Goal: Information Seeking & Learning: Learn about a topic

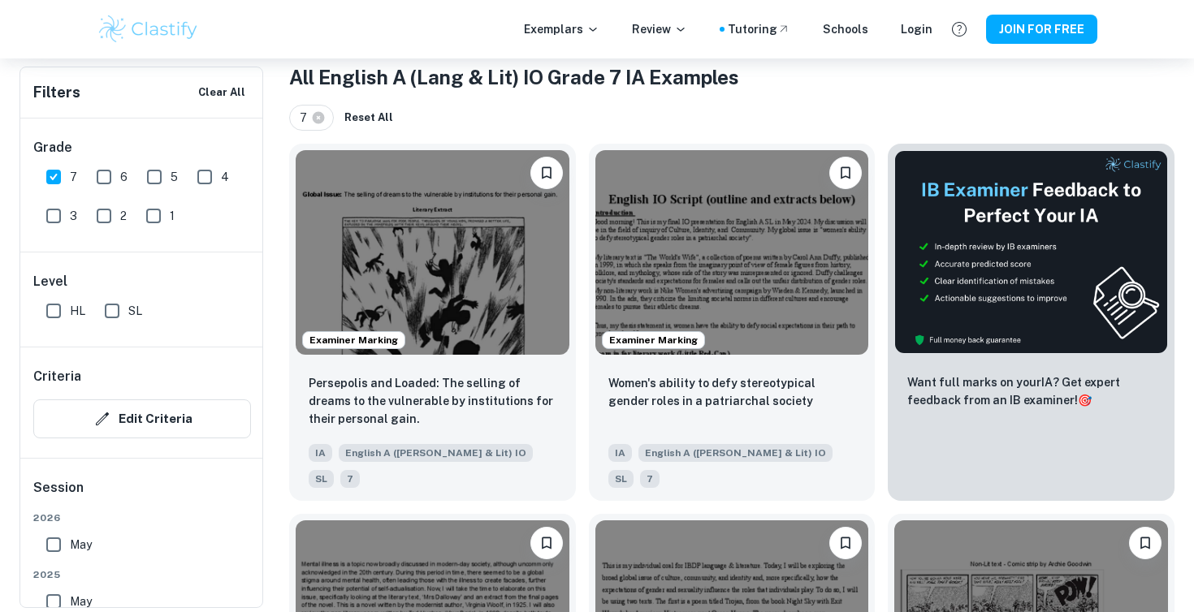
scroll to position [323, 0]
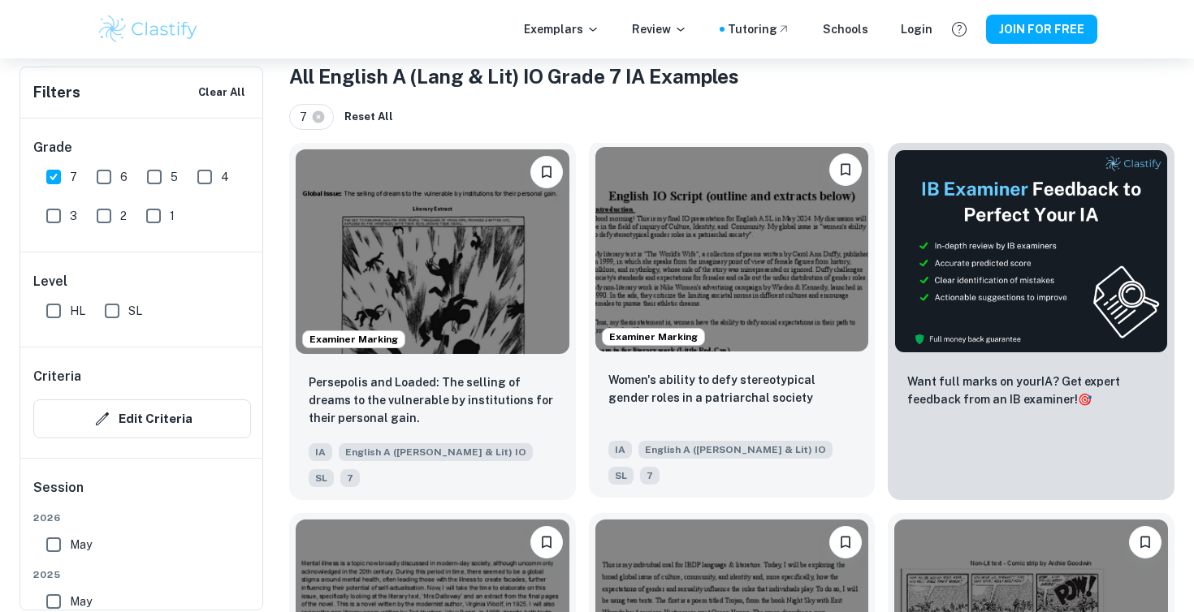
click at [829, 254] on img at bounding box center [732, 249] width 274 height 205
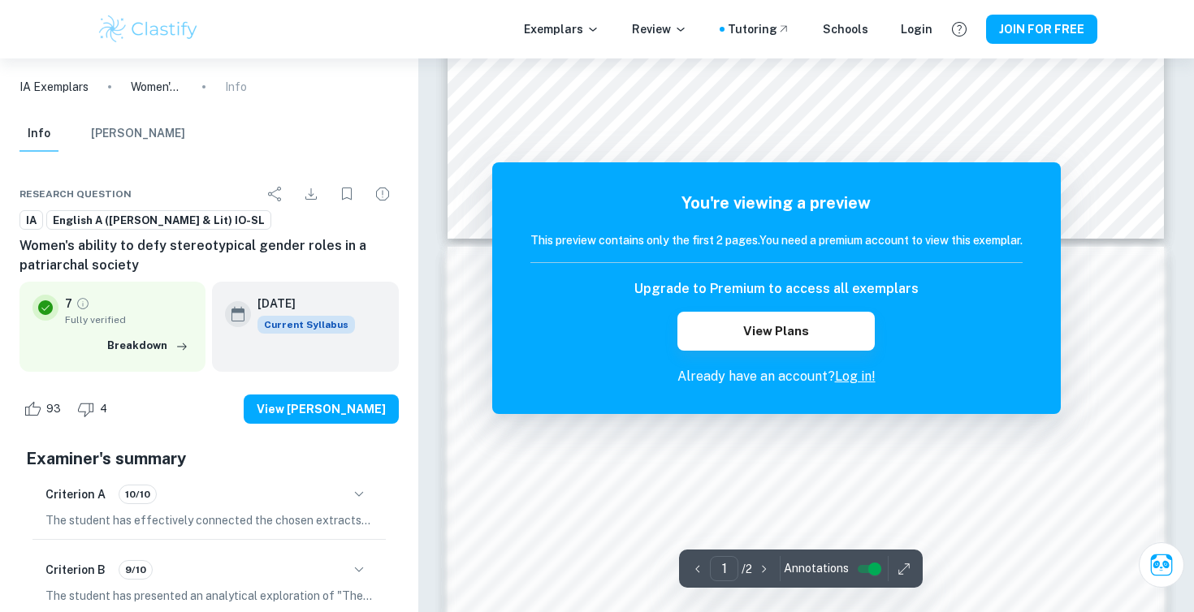
scroll to position [850, 0]
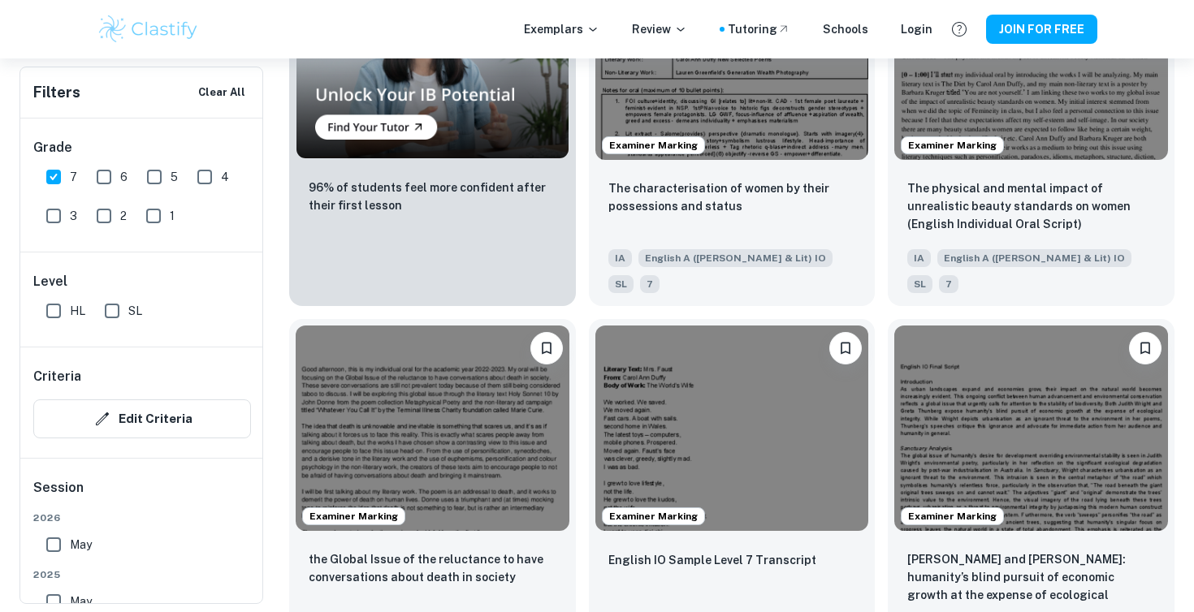
scroll to position [1557, 0]
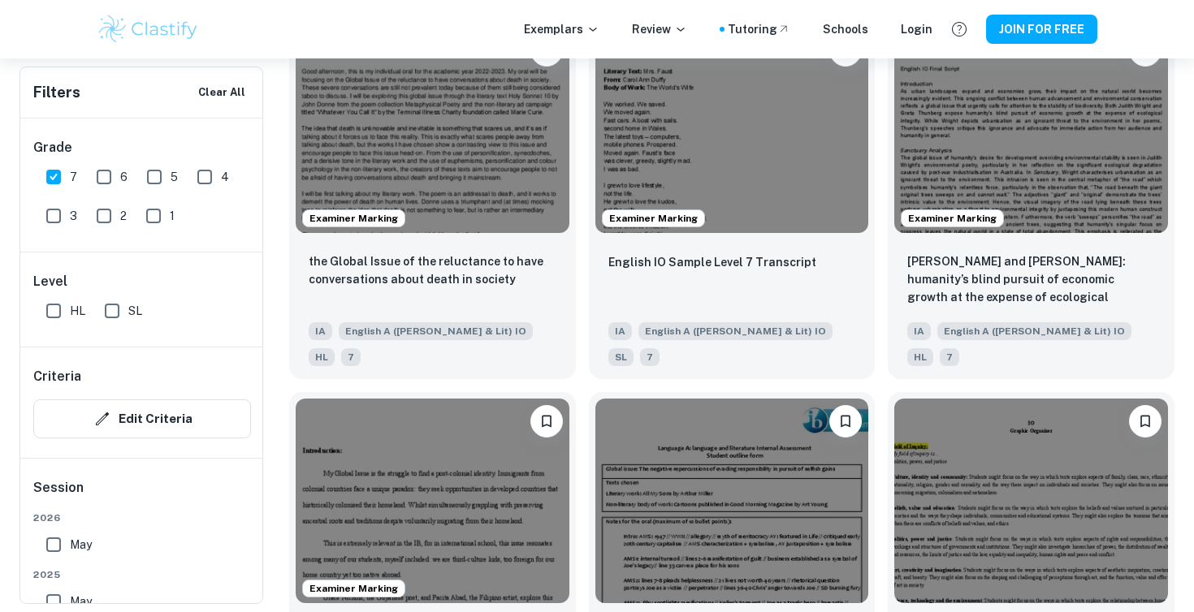
click at [584, 274] on div "Examiner Marking English IO Sample Level 7 Transcript IA English A (Lang & Lit)…" at bounding box center [726, 193] width 300 height 370
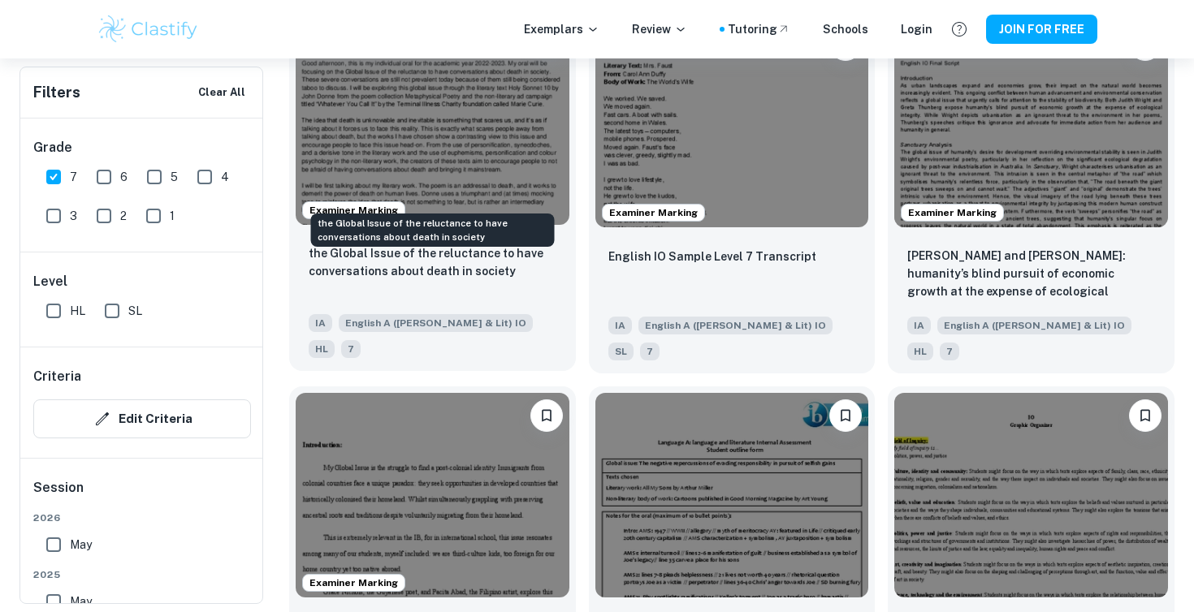
click at [432, 244] on p "the Global Issue of the reluctance to have conversations about death in society" at bounding box center [433, 262] width 248 height 36
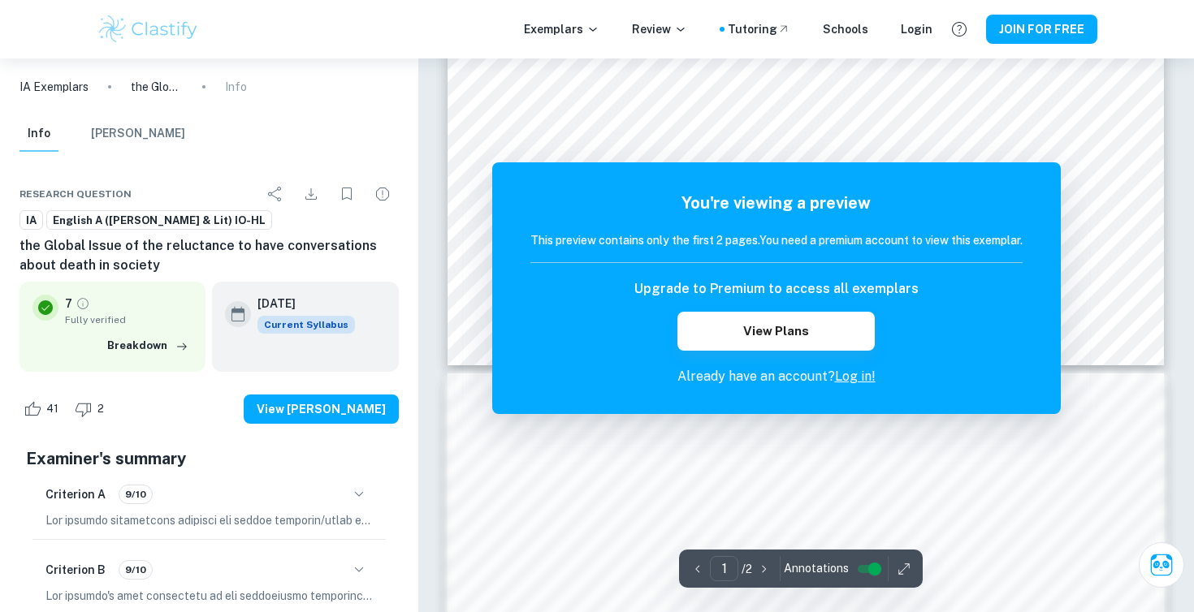
scroll to position [639, 0]
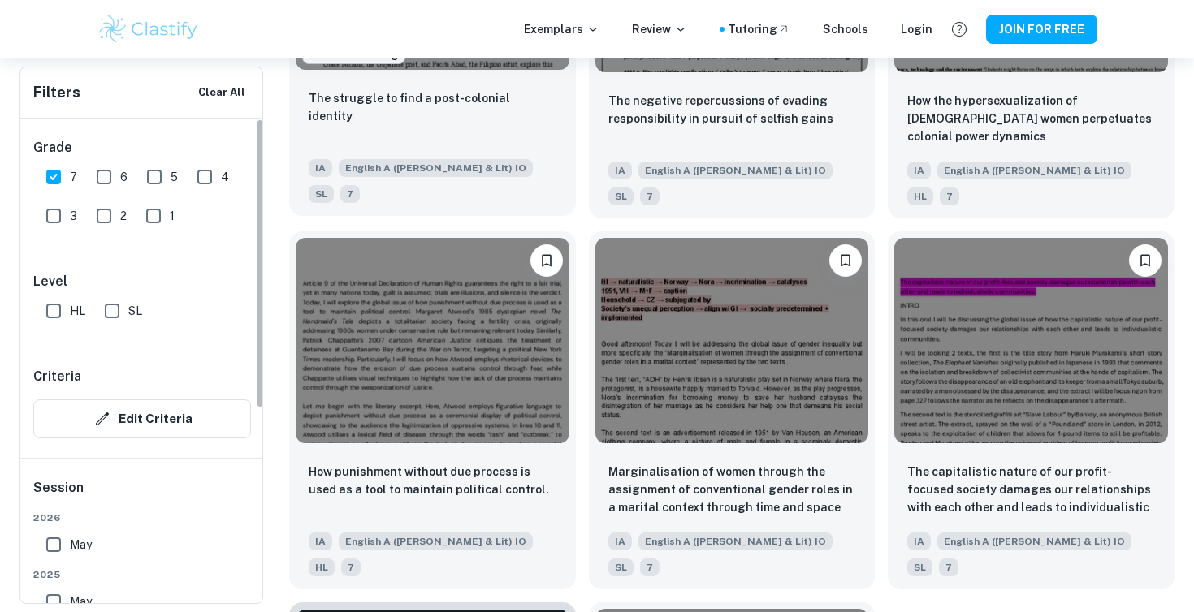
scroll to position [2140, 0]
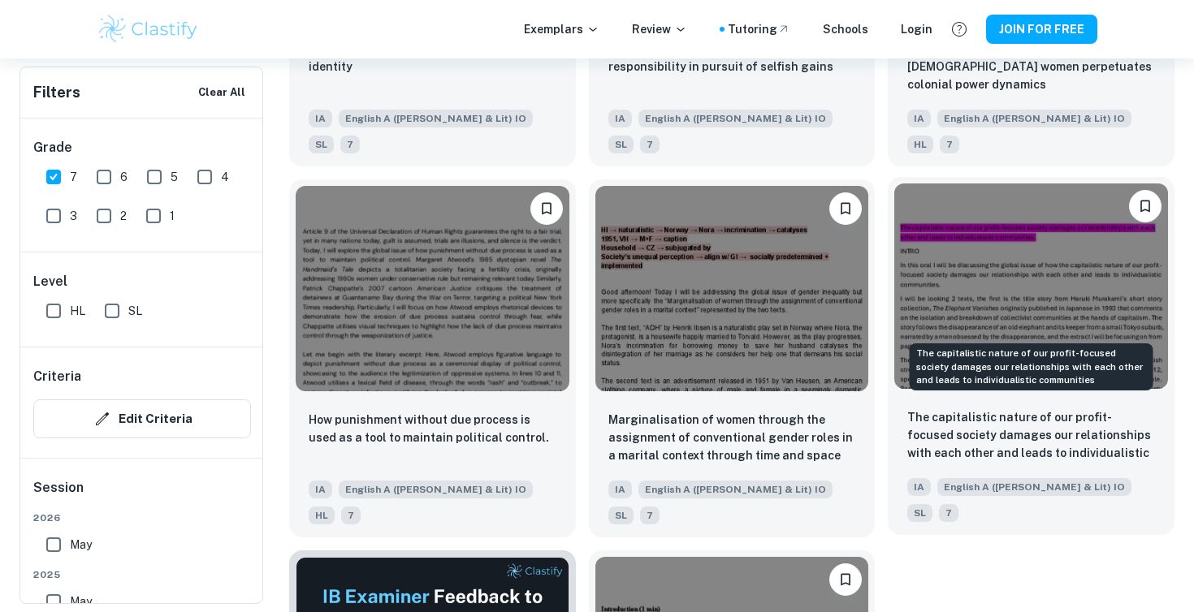
click at [1034, 409] on p "The capitalistic nature of our profit-focused society damages our relationships…" at bounding box center [1031, 436] width 248 height 55
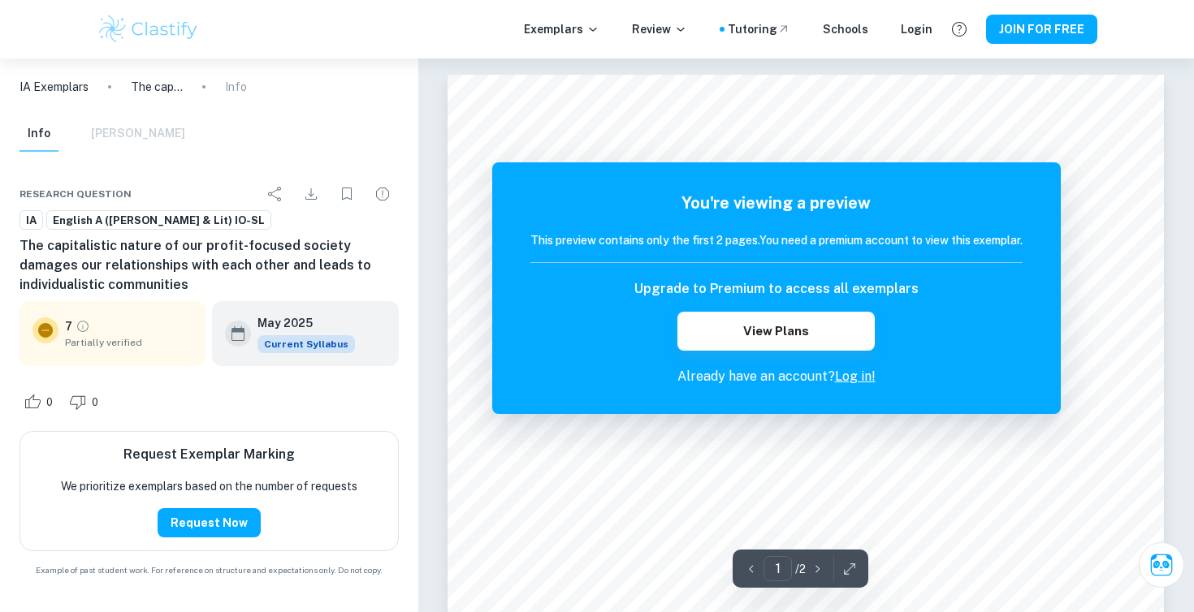
click at [41, 333] on icon at bounding box center [45, 330] width 15 height 15
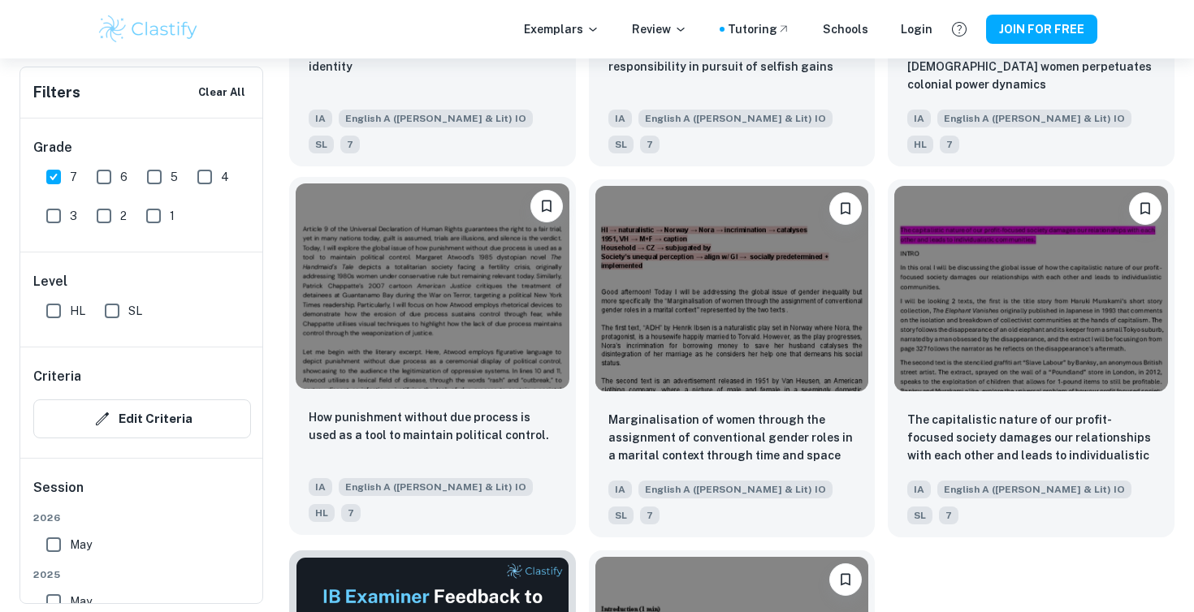
scroll to position [2254, 0]
